Goal: Transaction & Acquisition: Download file/media

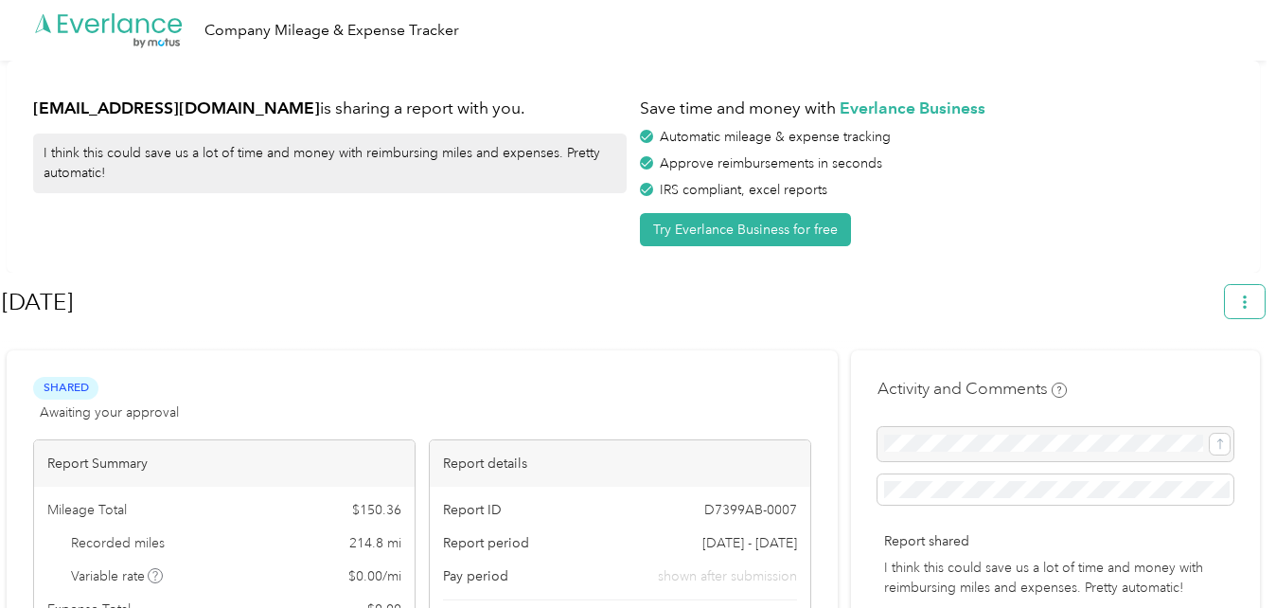
click at [1254, 311] on button "button" at bounding box center [1245, 301] width 40 height 33
click at [1225, 382] on span "Download" at bounding box center [1200, 392] width 62 height 20
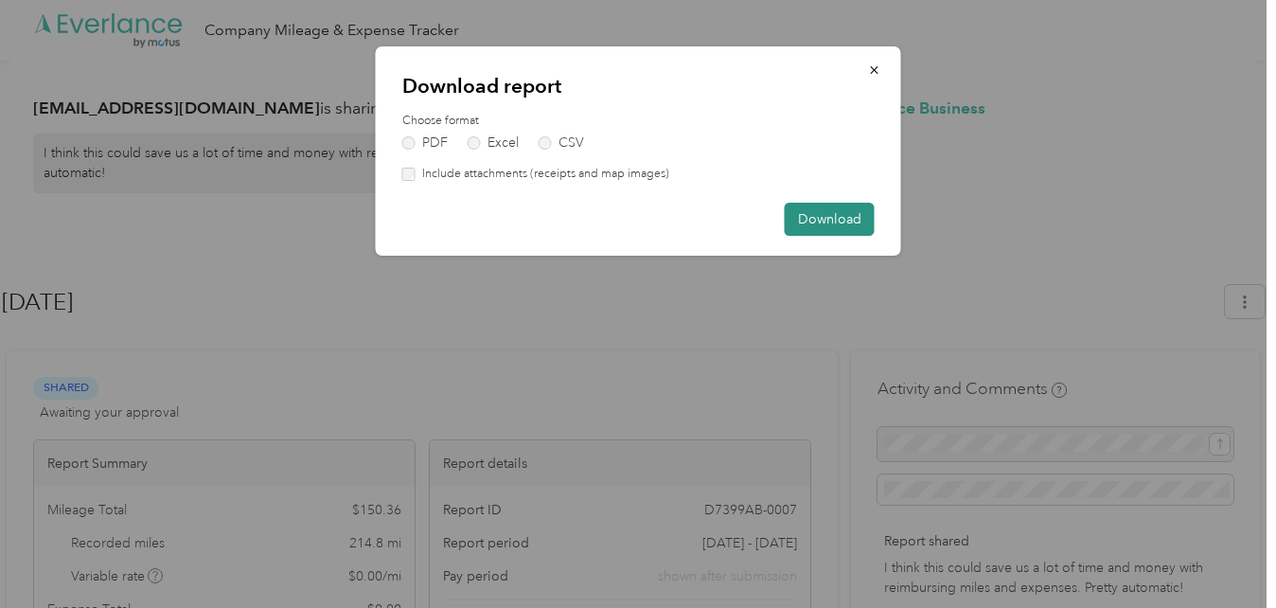
click at [848, 220] on button "Download" at bounding box center [830, 219] width 90 height 33
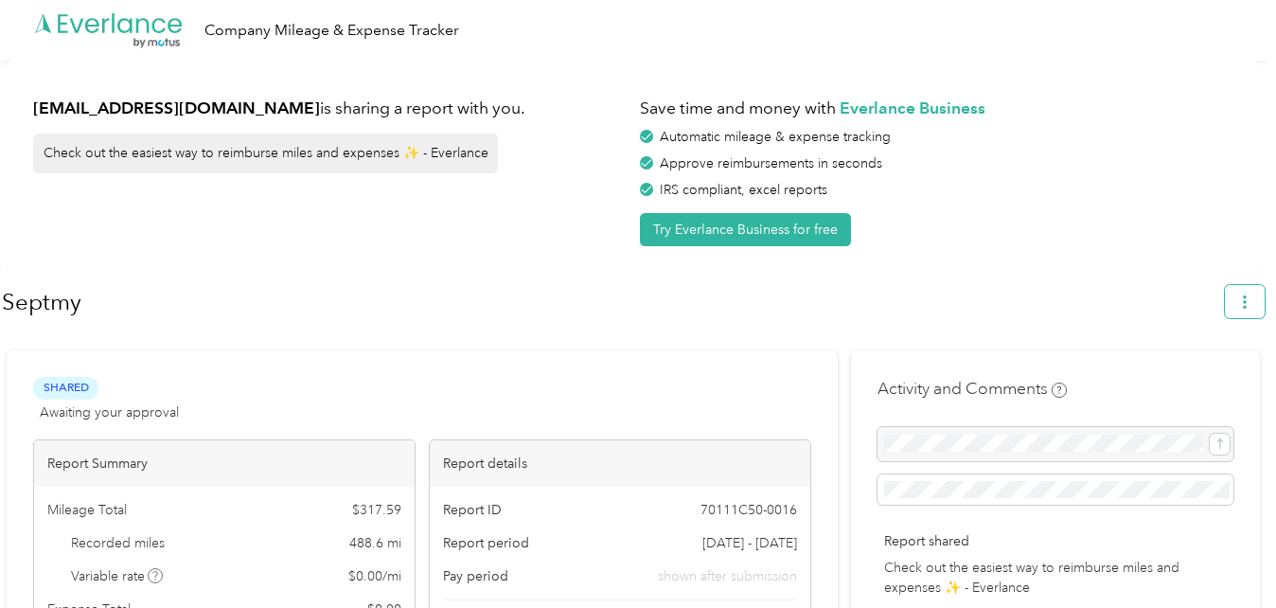
click at [1265, 308] on button "button" at bounding box center [1245, 301] width 40 height 33
click at [1206, 384] on li "Download" at bounding box center [1201, 391] width 131 height 33
click at [1173, 382] on span "Download" at bounding box center [1200, 392] width 62 height 20
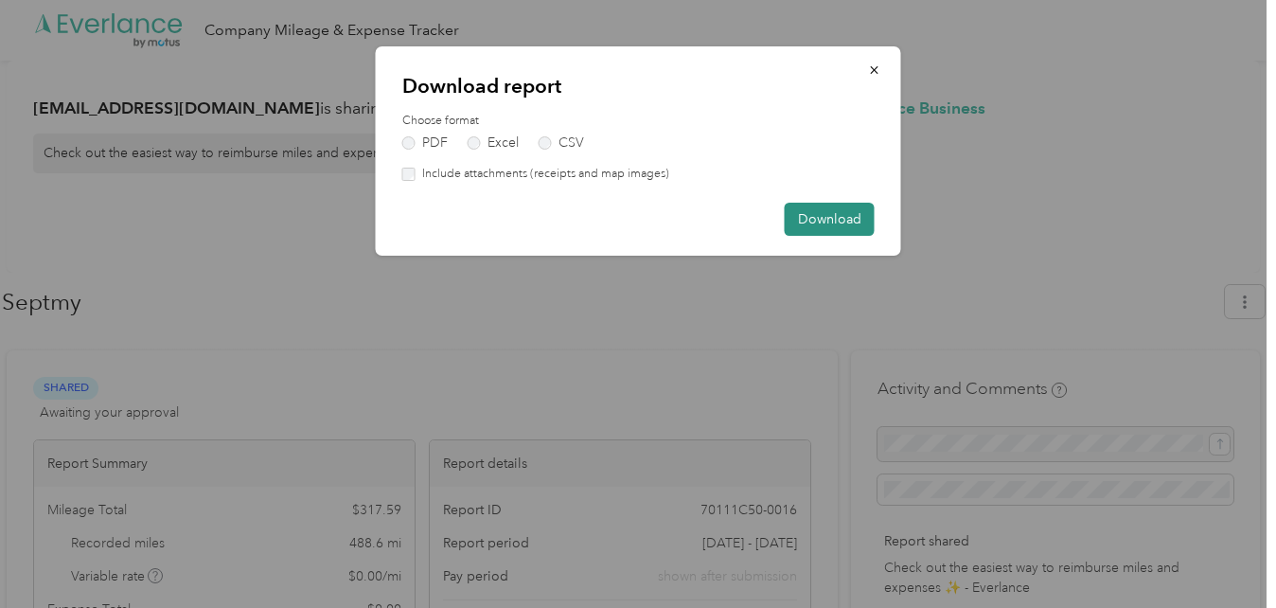
click at [828, 214] on button "Download" at bounding box center [830, 219] width 90 height 33
